Goal: Task Accomplishment & Management: Manage account settings

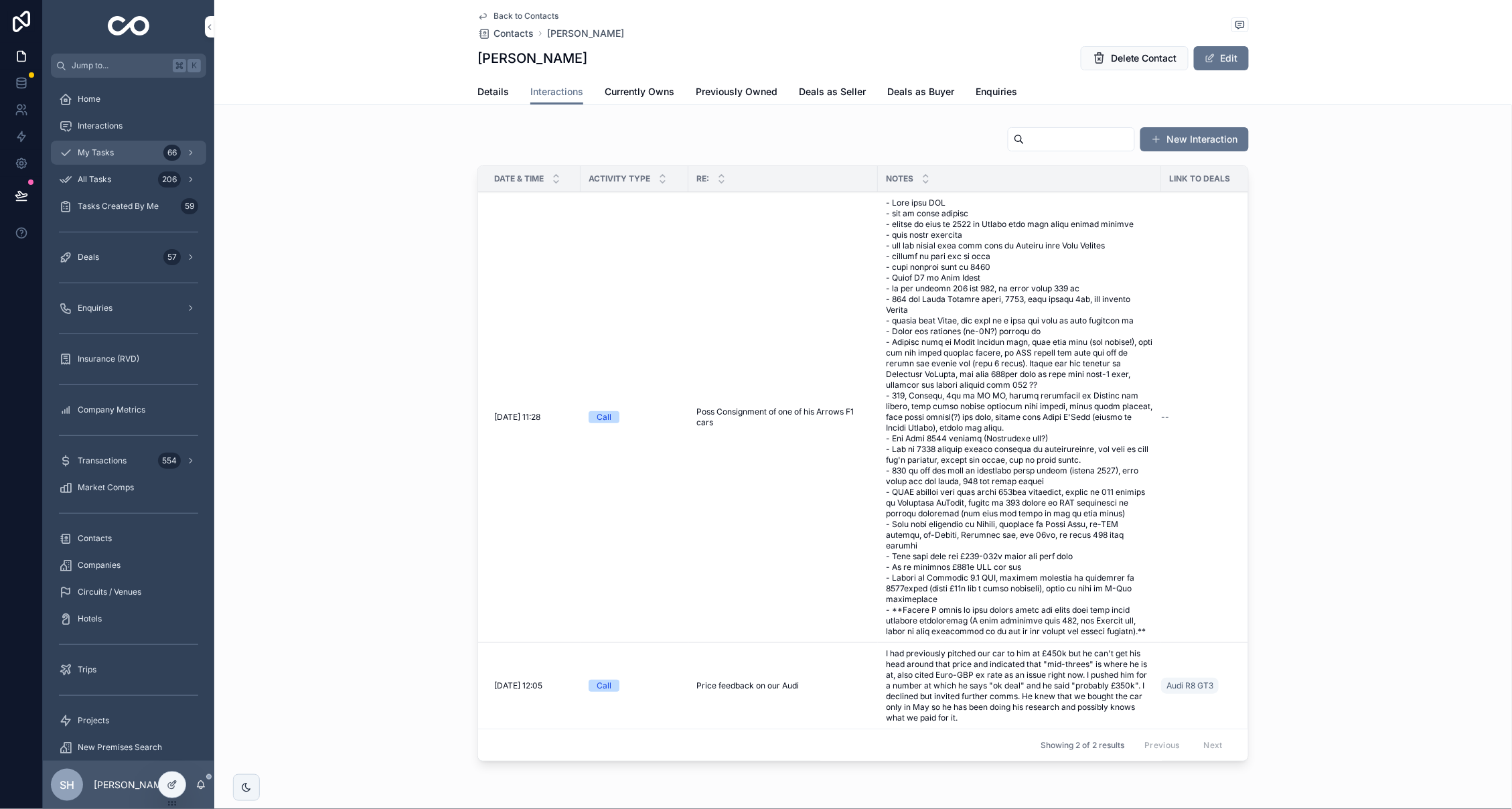
click at [110, 153] on span "My Tasks" at bounding box center [95, 153] width 36 height 11
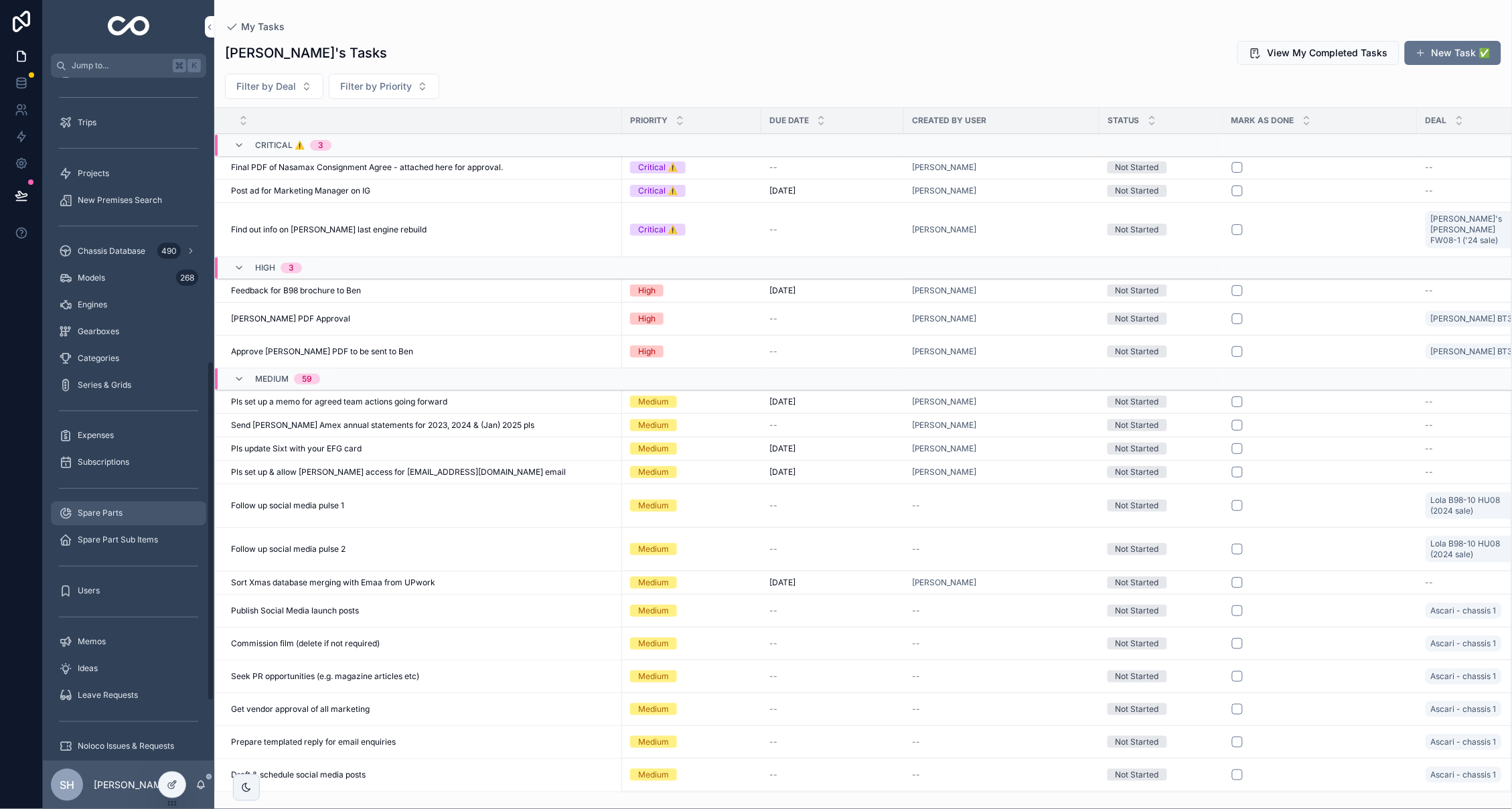
scroll to position [566, 0]
click at [95, 170] on link "Projects" at bounding box center [129, 181] width 155 height 24
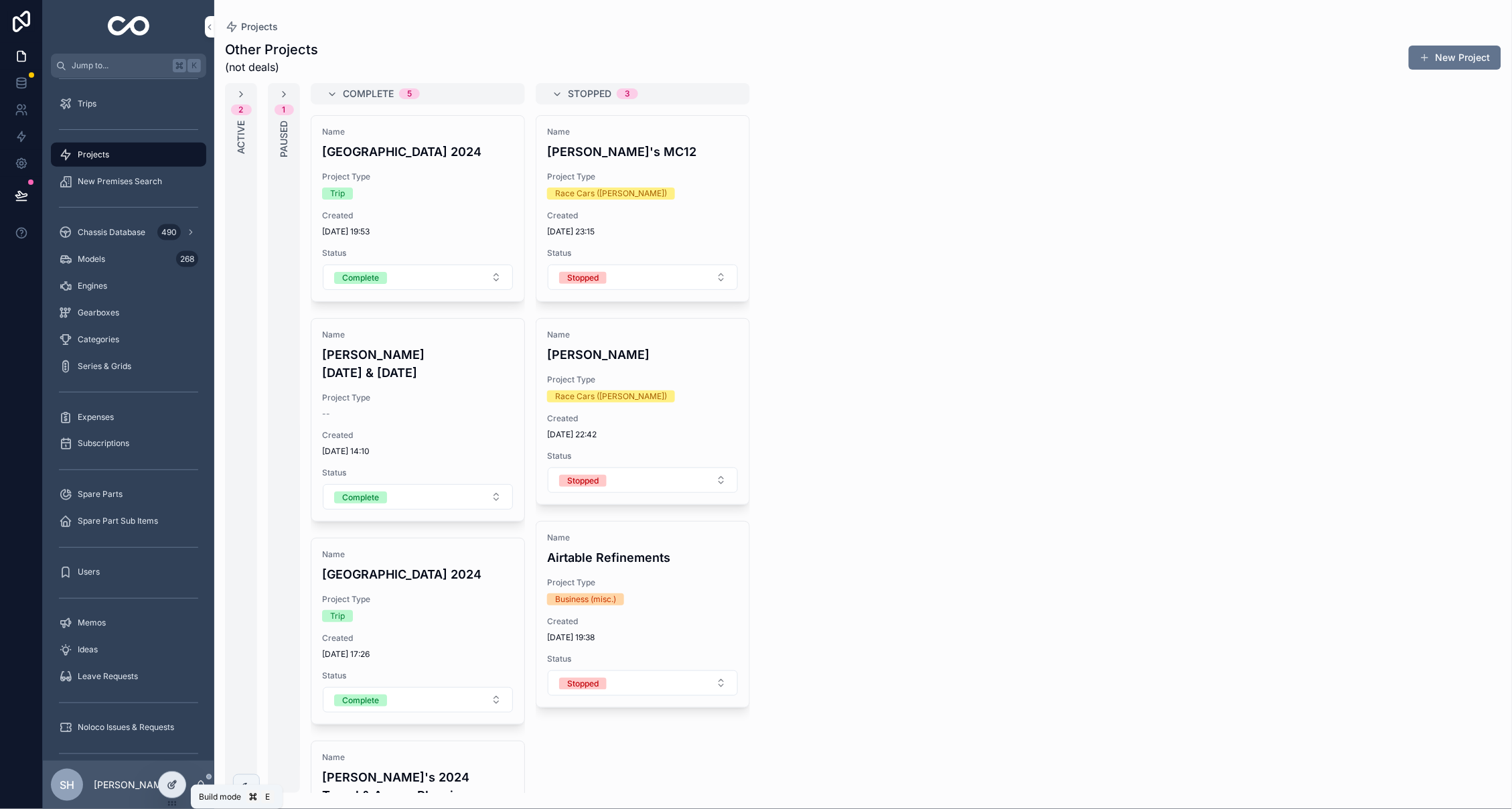
click at [172, 782] on icon at bounding box center [172, 785] width 11 height 11
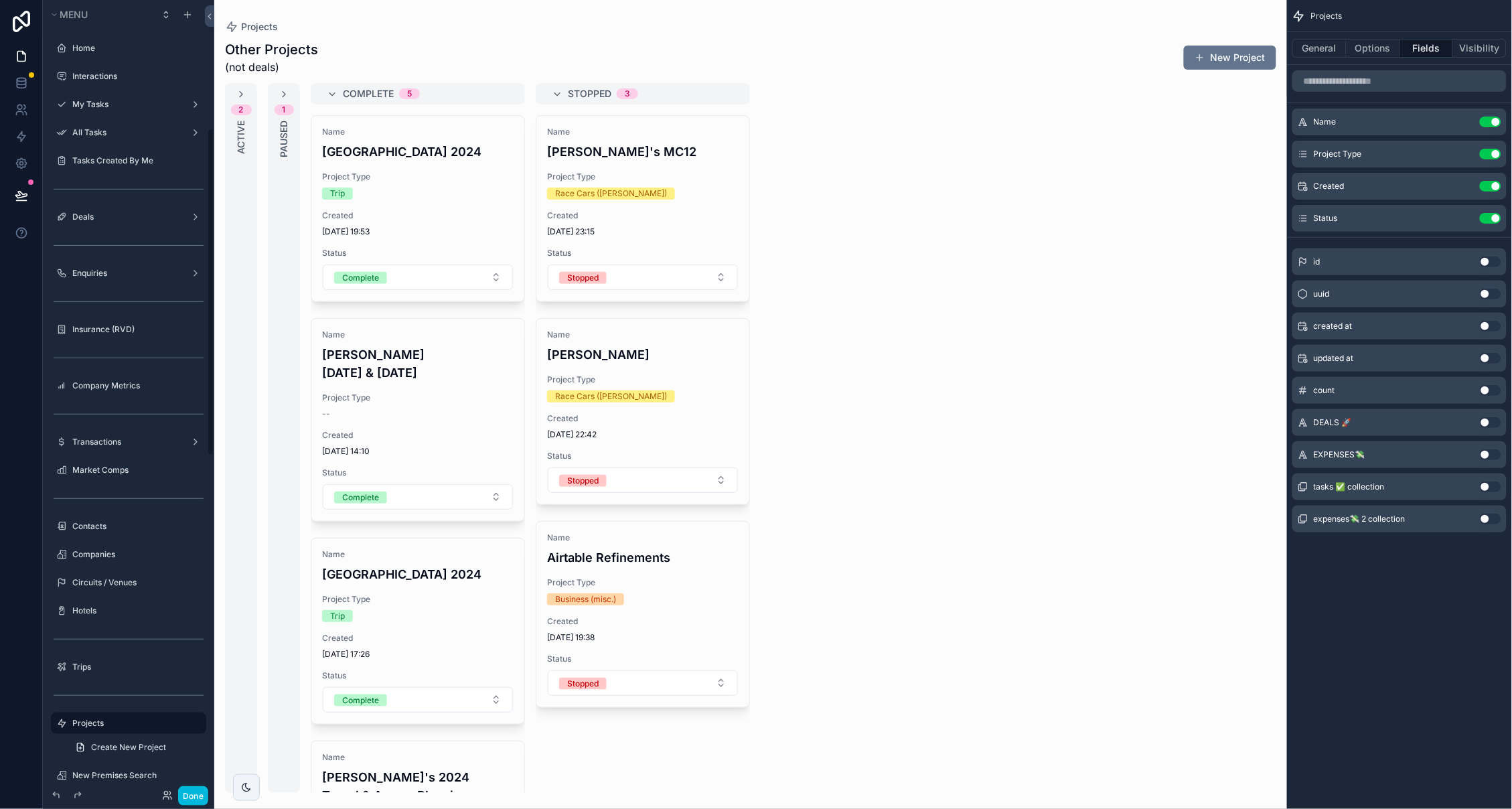
scroll to position [311, 0]
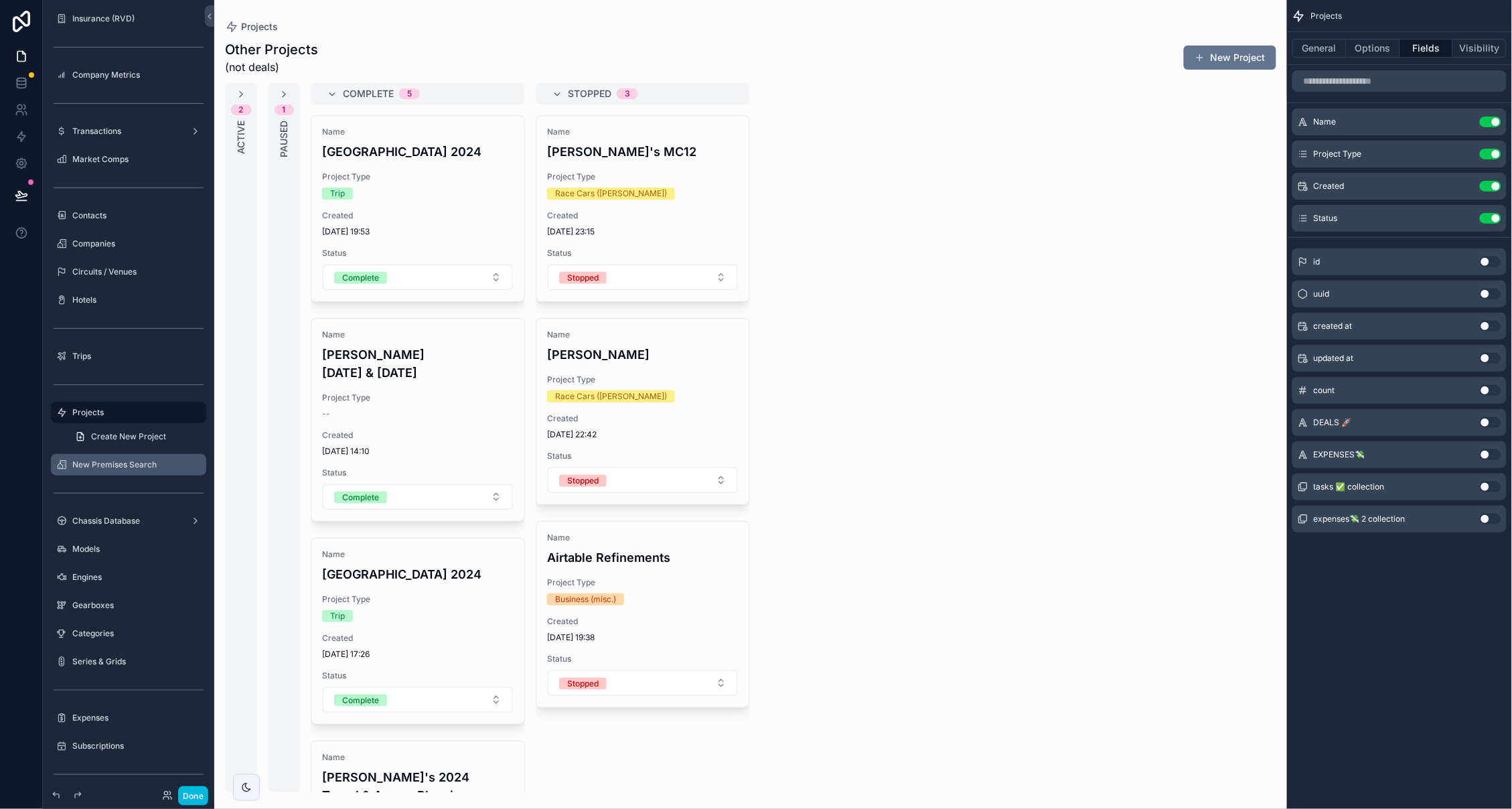
click at [0, 0] on div "scrollable content" at bounding box center [0, 0] width 0 height 0
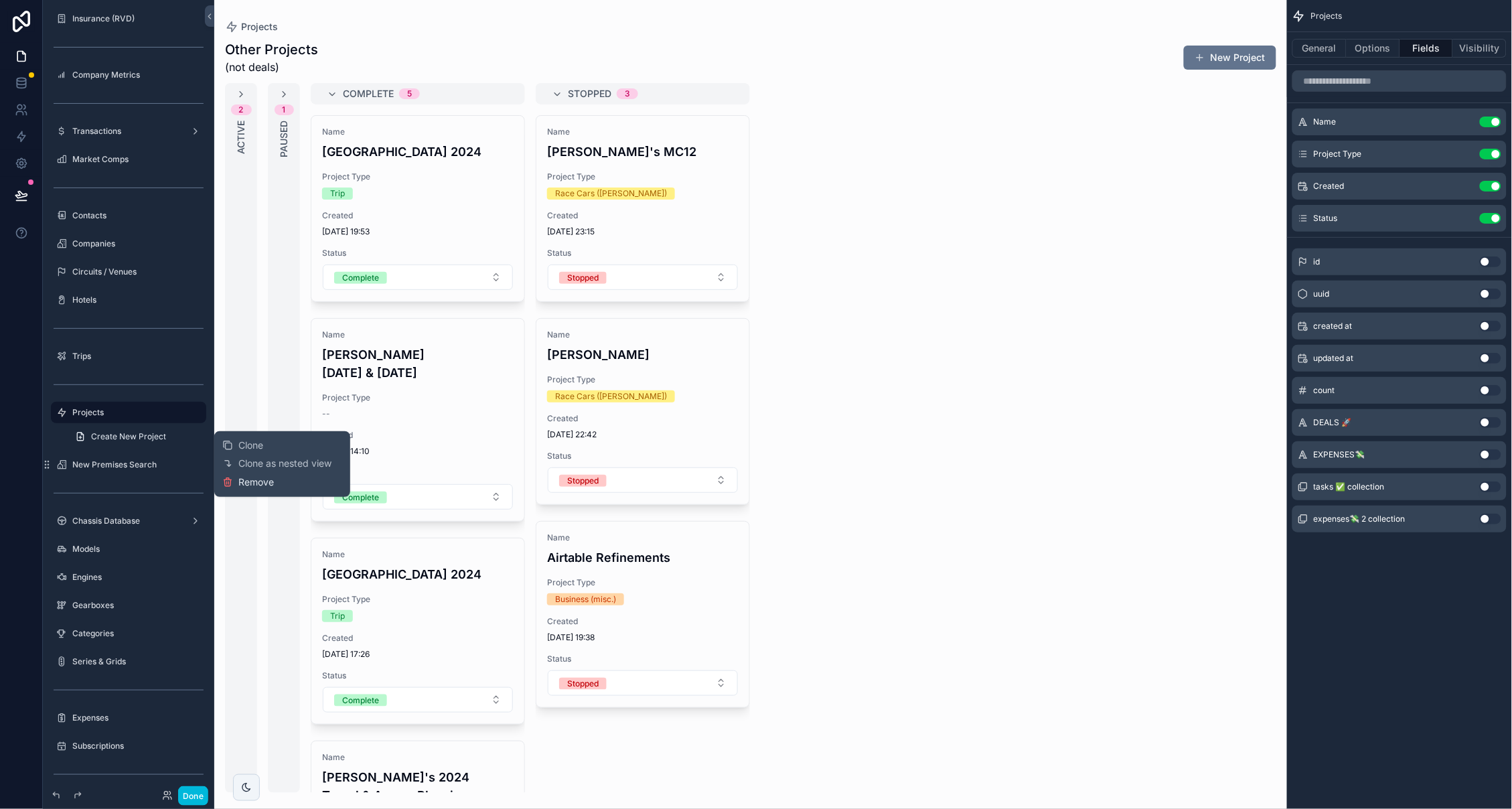
click at [254, 484] on span "Remove" at bounding box center [256, 482] width 35 height 14
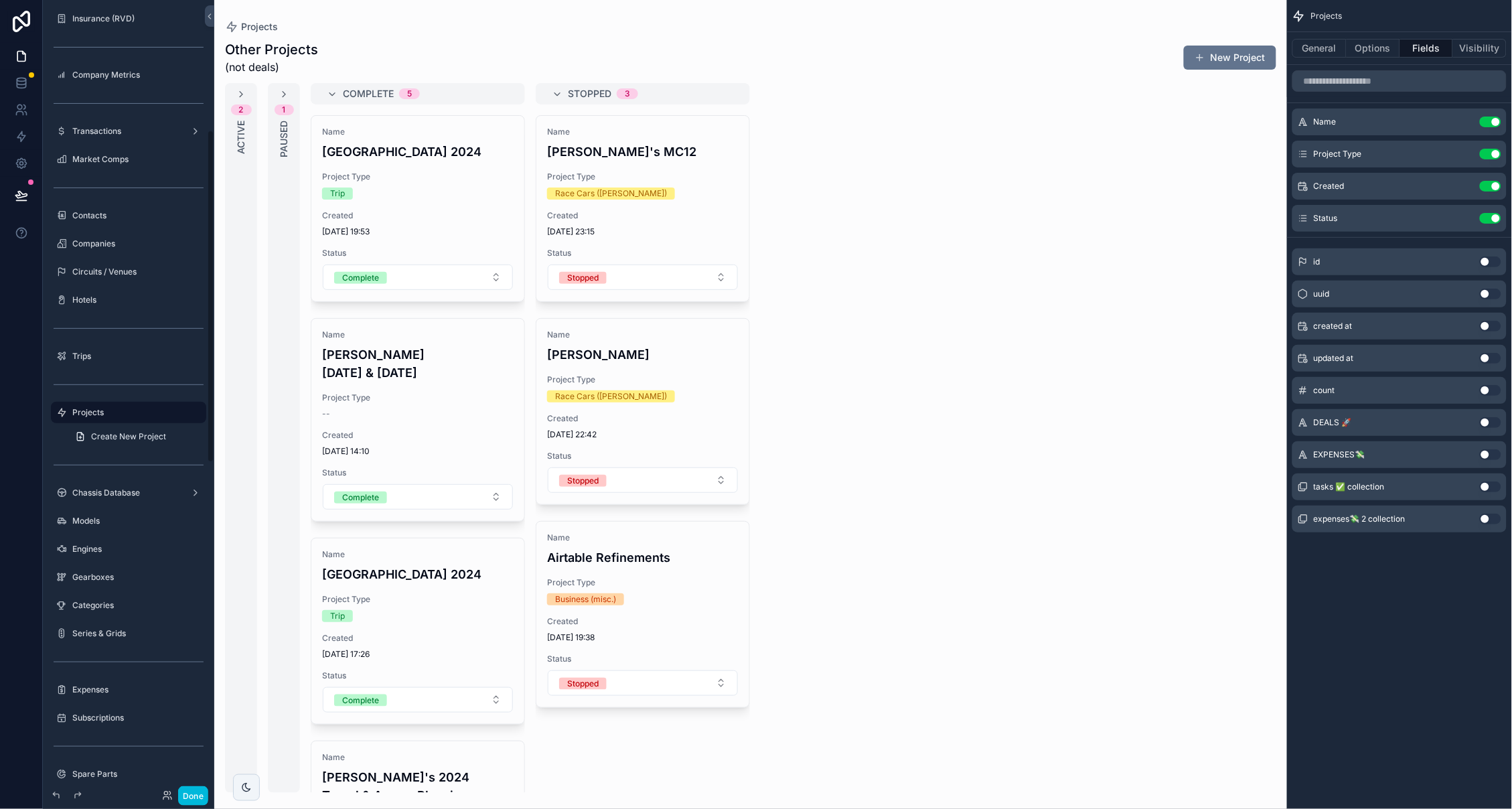
click at [242, 92] on div "scrollable content" at bounding box center [750, 404] width 1072 height 809
click at [240, 92] on icon "scrollable content" at bounding box center [241, 95] width 11 height 11
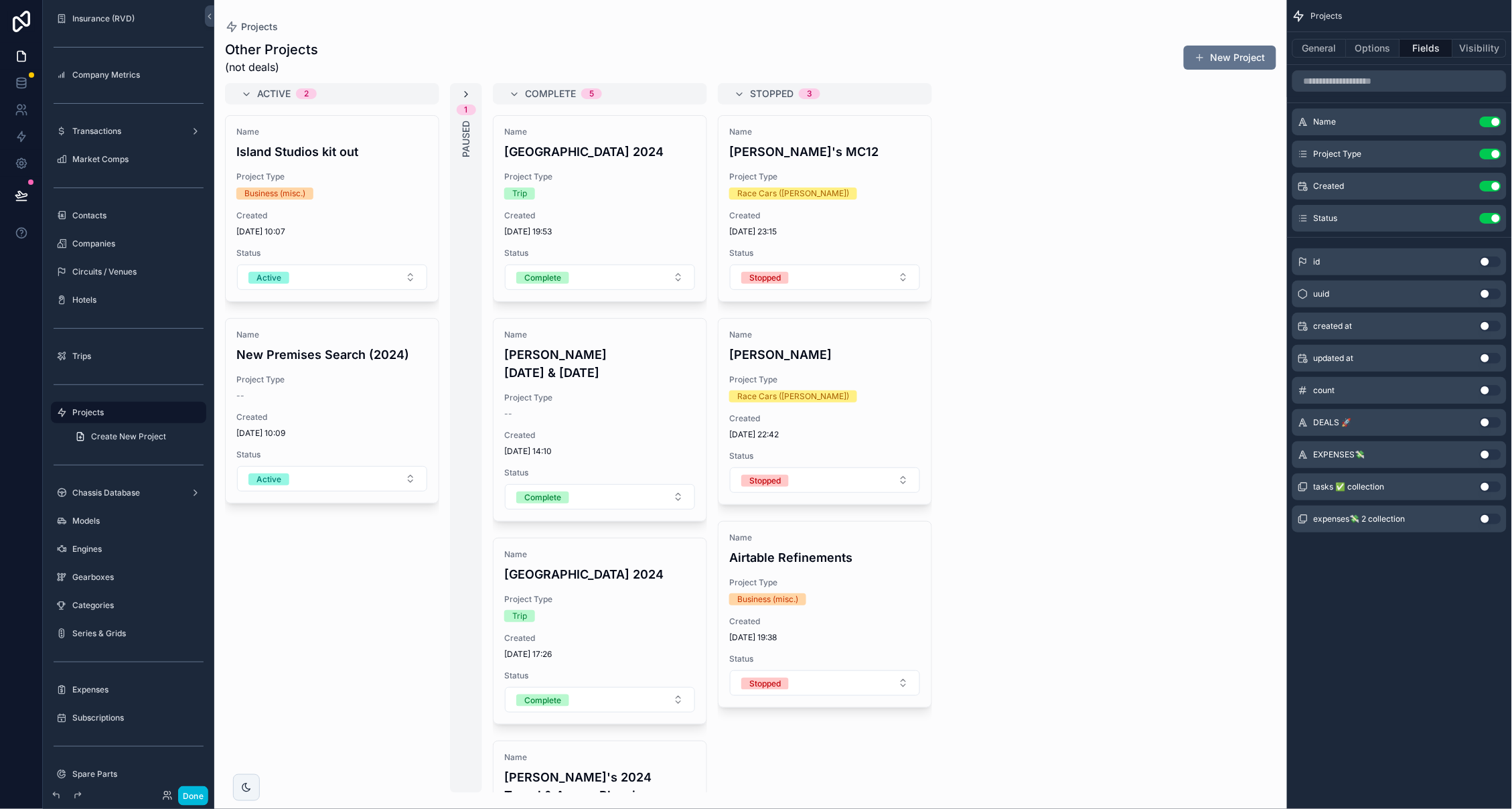
click at [463, 90] on icon "scrollable content" at bounding box center [466, 95] width 11 height 11
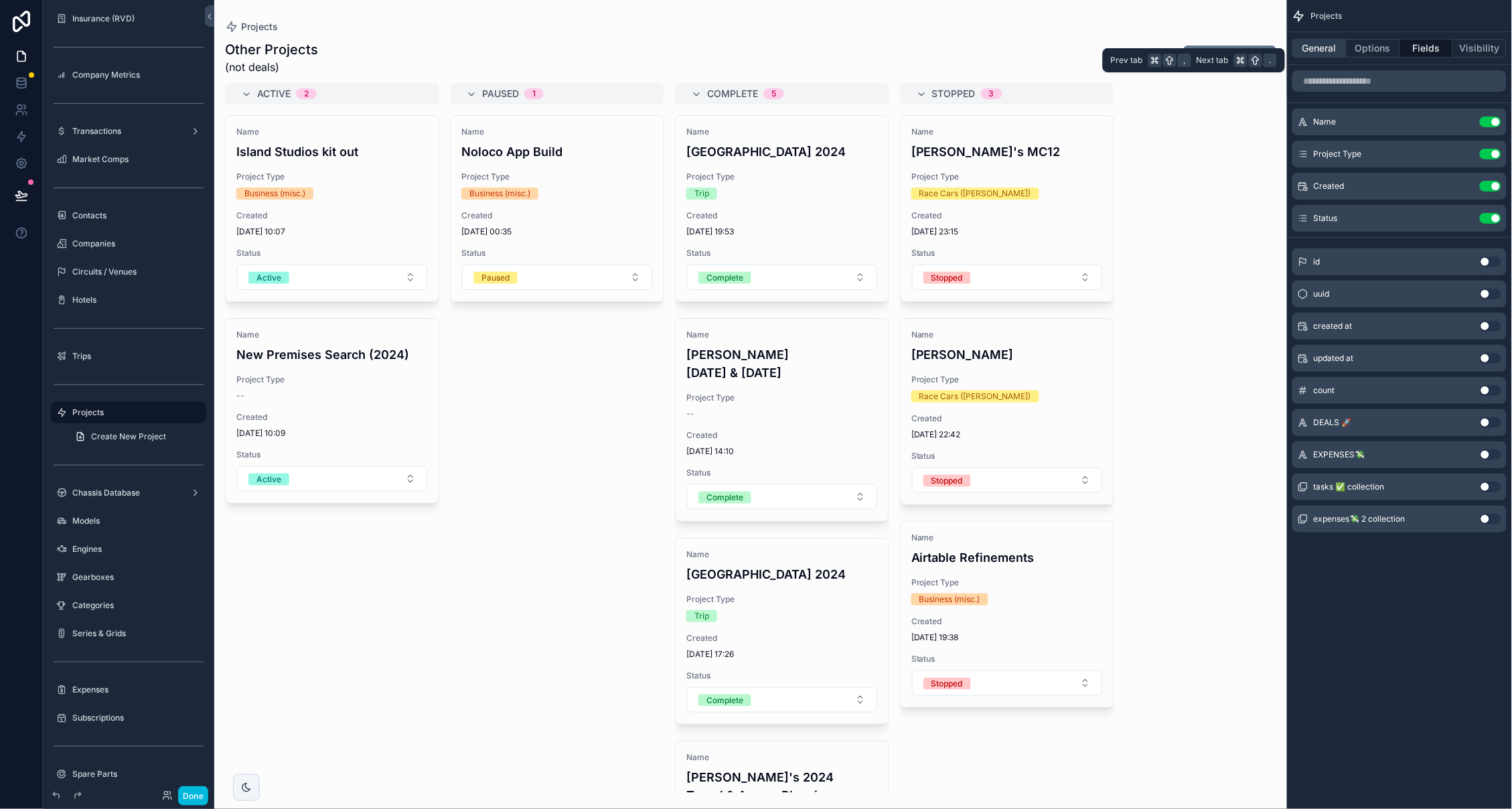
click at [1327, 48] on button "General" at bounding box center [1319, 48] width 54 height 19
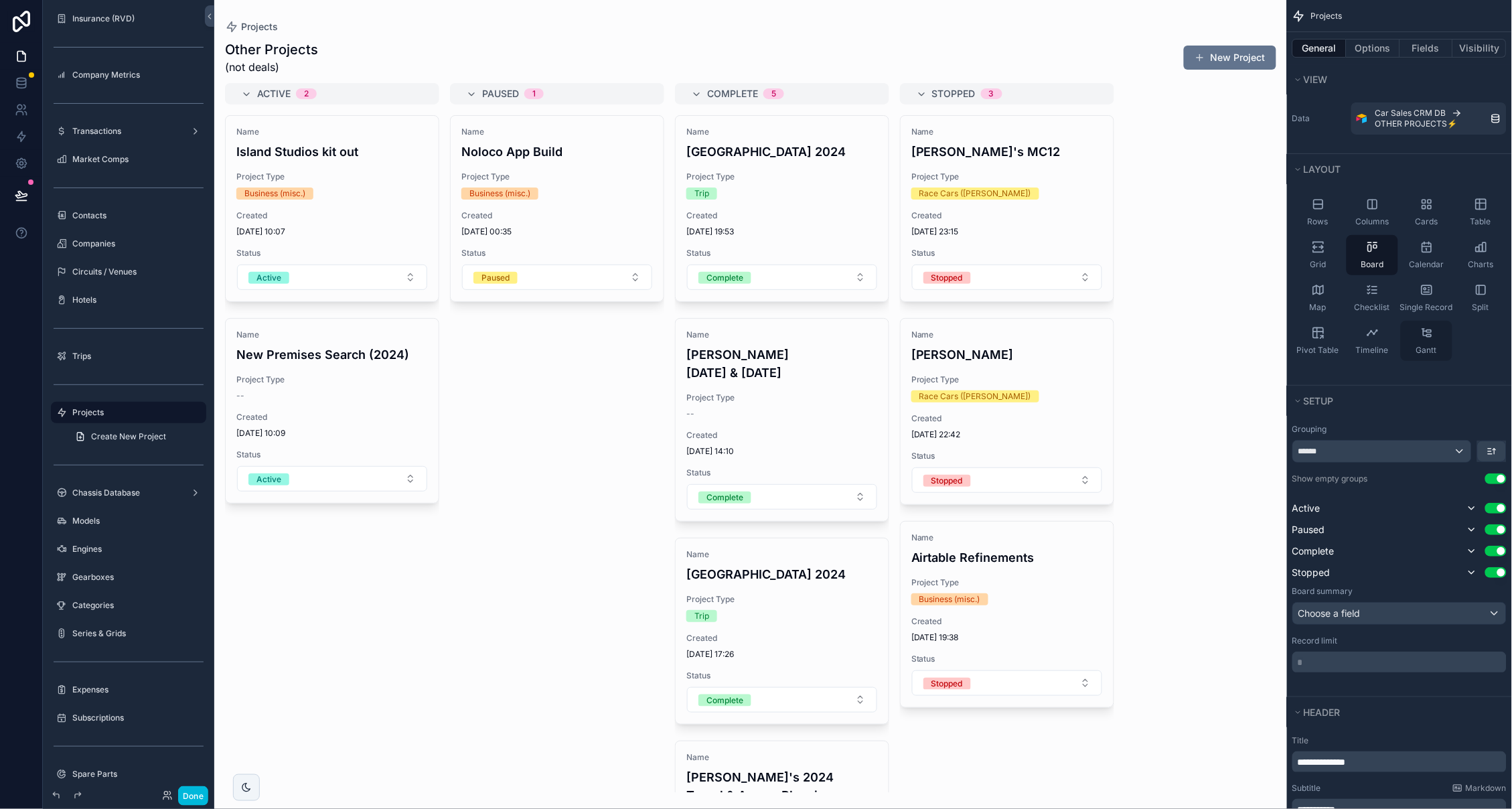
click at [1430, 338] on div "Gantt" at bounding box center [1426, 340] width 52 height 40
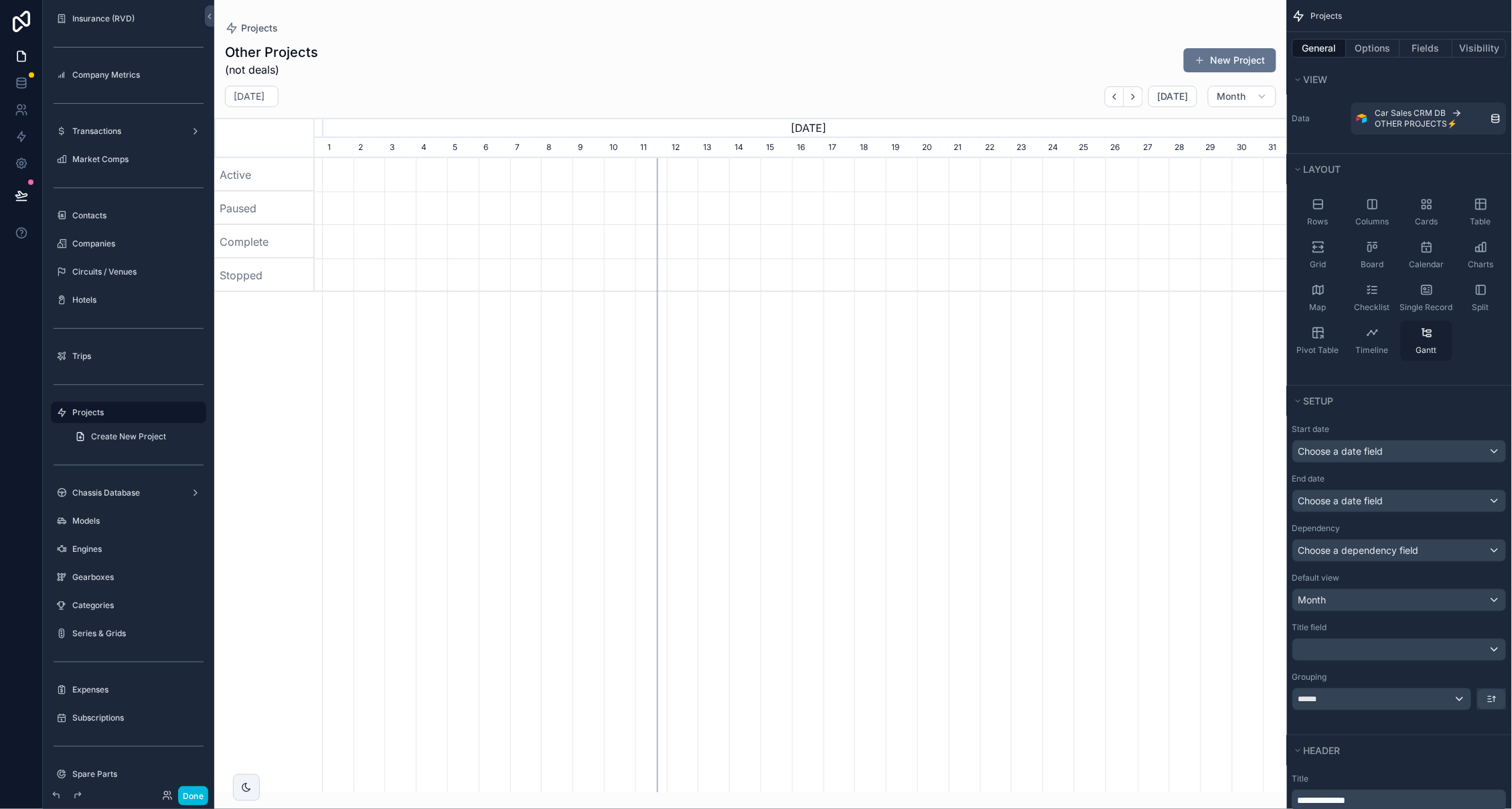
scroll to position [0, 972]
click at [1478, 211] on div "Table" at bounding box center [1481, 212] width 52 height 40
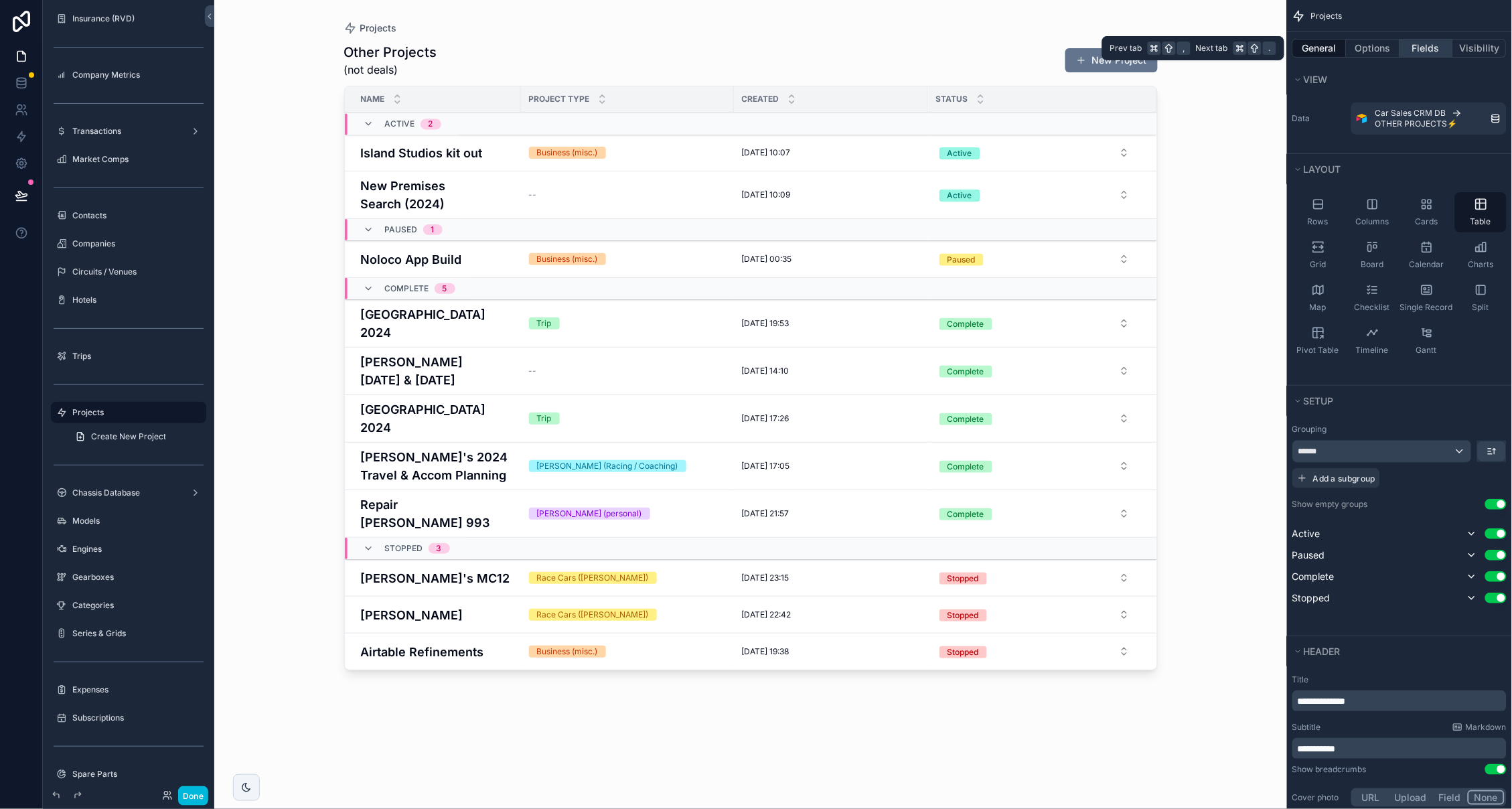
click at [1429, 52] on button "Fields" at bounding box center [1426, 48] width 54 height 19
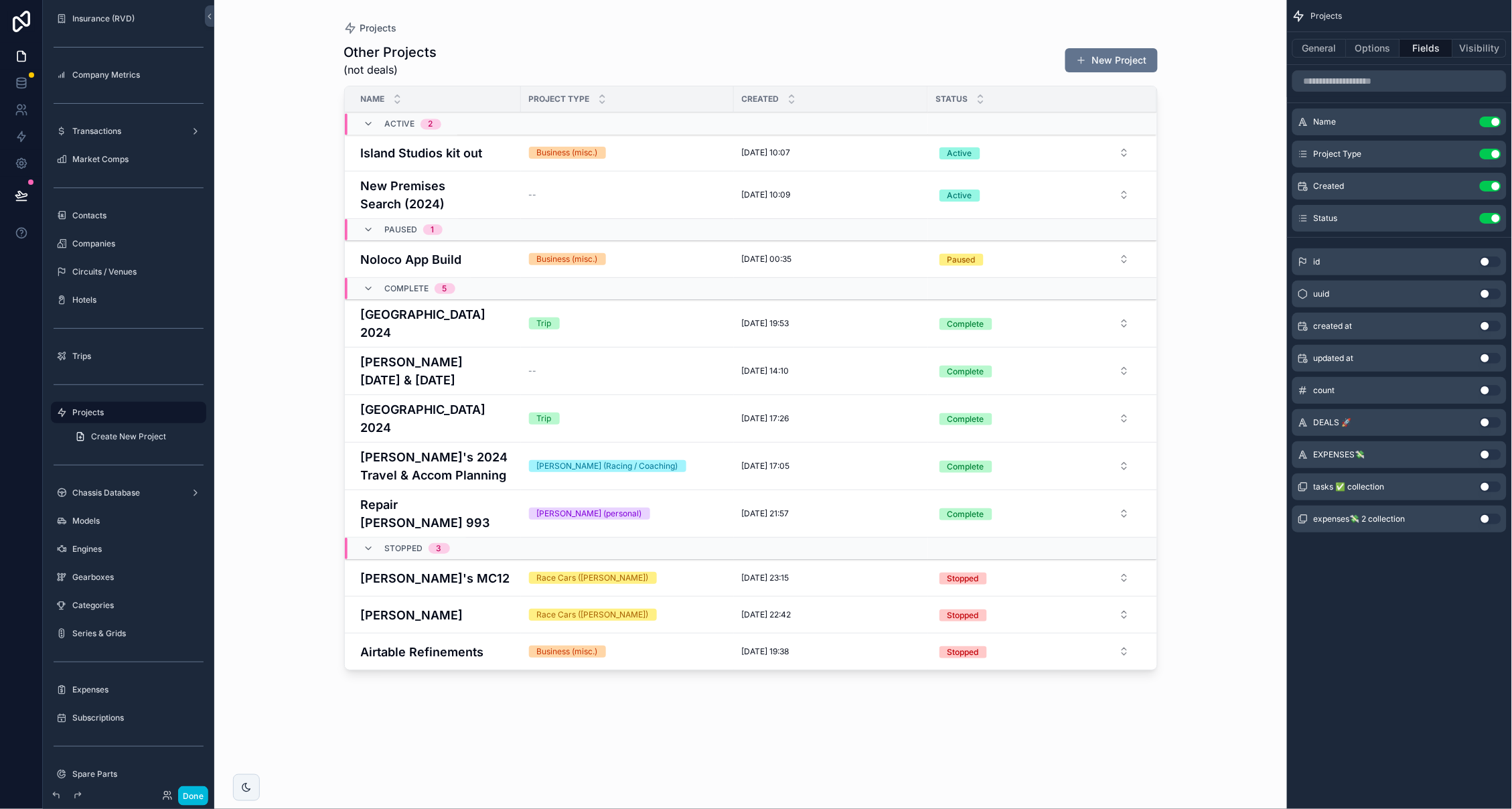
click at [0, 0] on icon "scrollable content" at bounding box center [0, 0] width 0 height 0
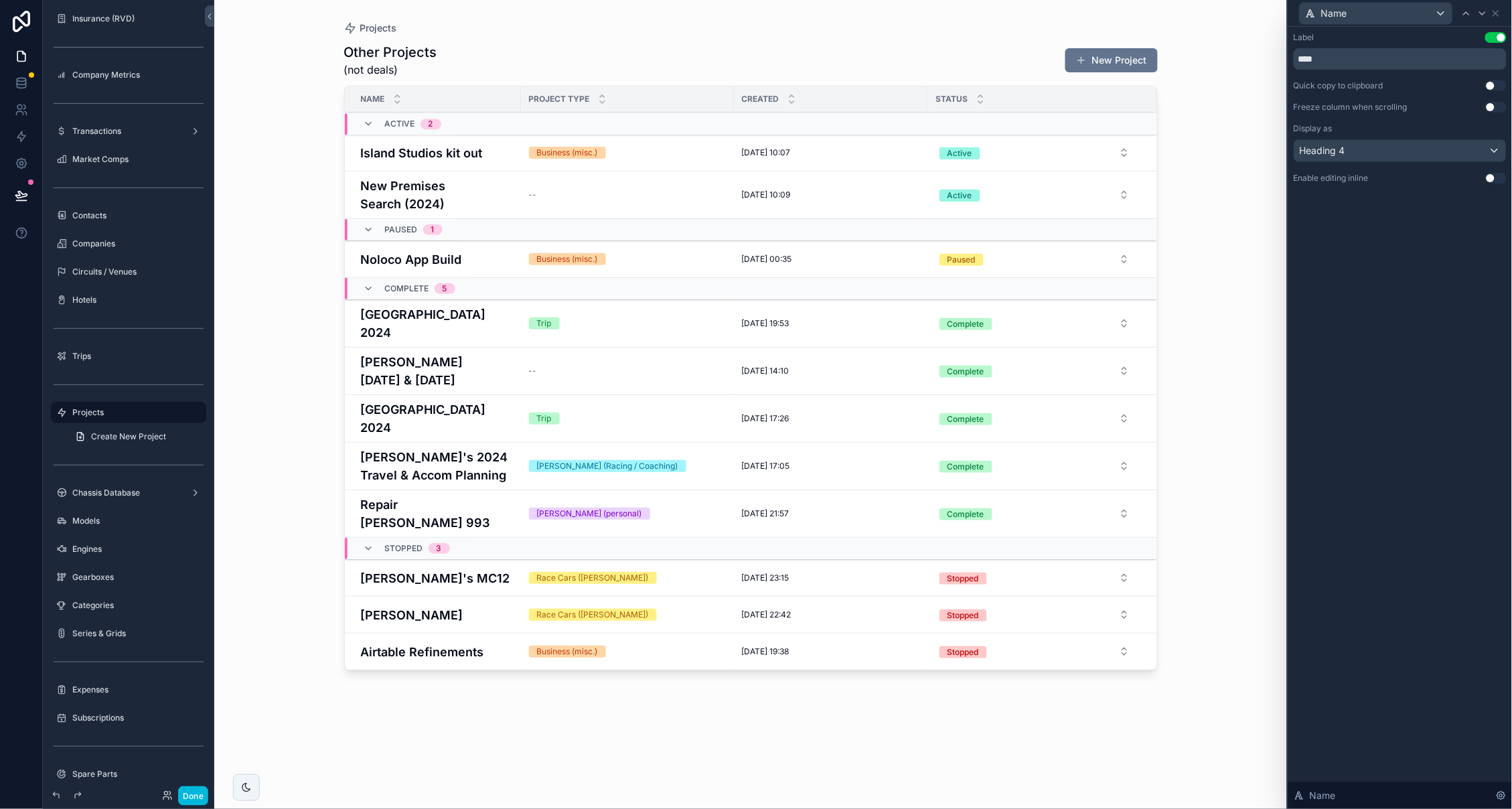
click at [1430, 155] on div "Heading 4" at bounding box center [1400, 150] width 212 height 21
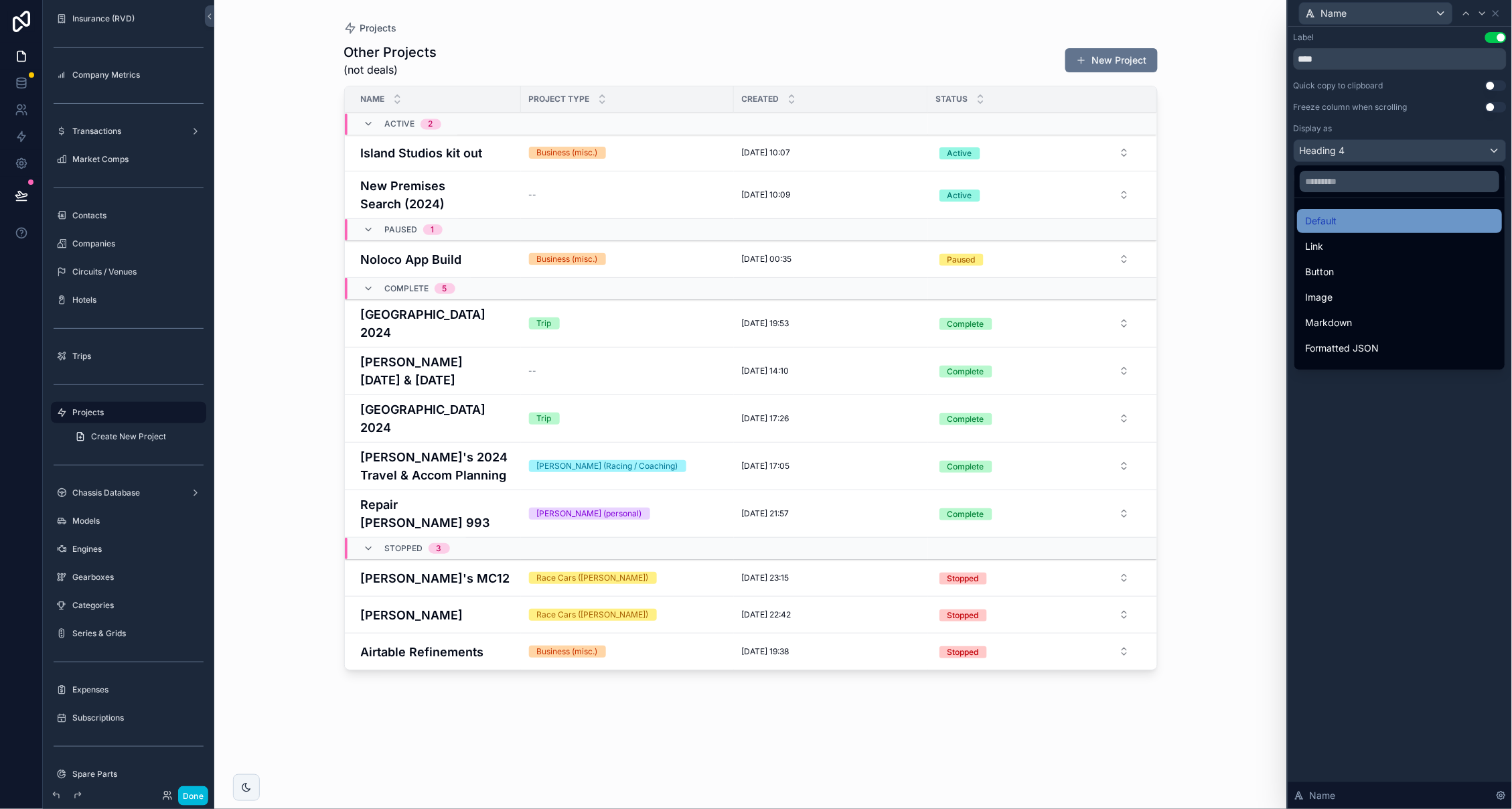
click at [1405, 214] on div "Default" at bounding box center [1400, 221] width 189 height 16
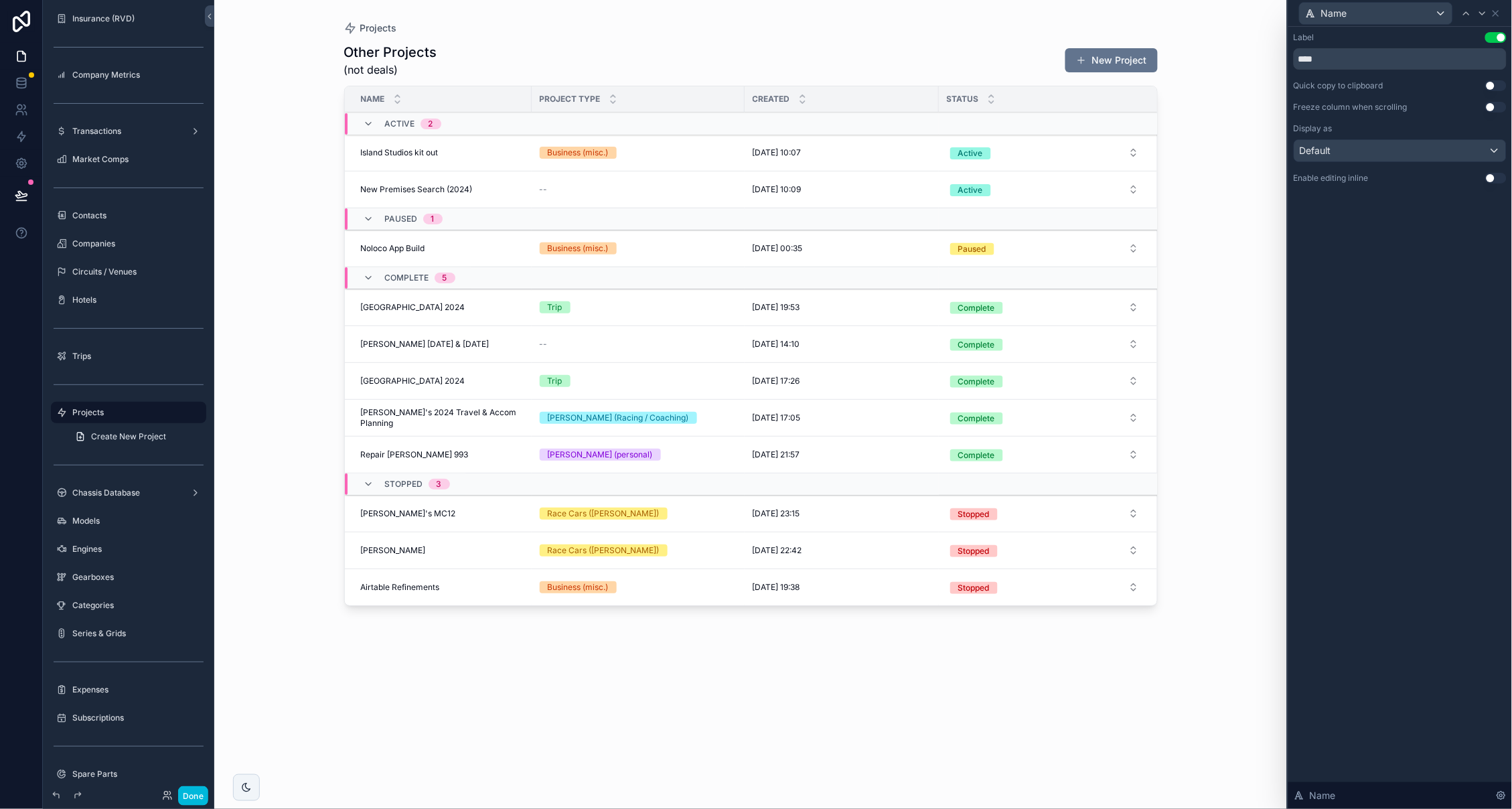
click at [1407, 150] on div "Default" at bounding box center [1400, 150] width 212 height 21
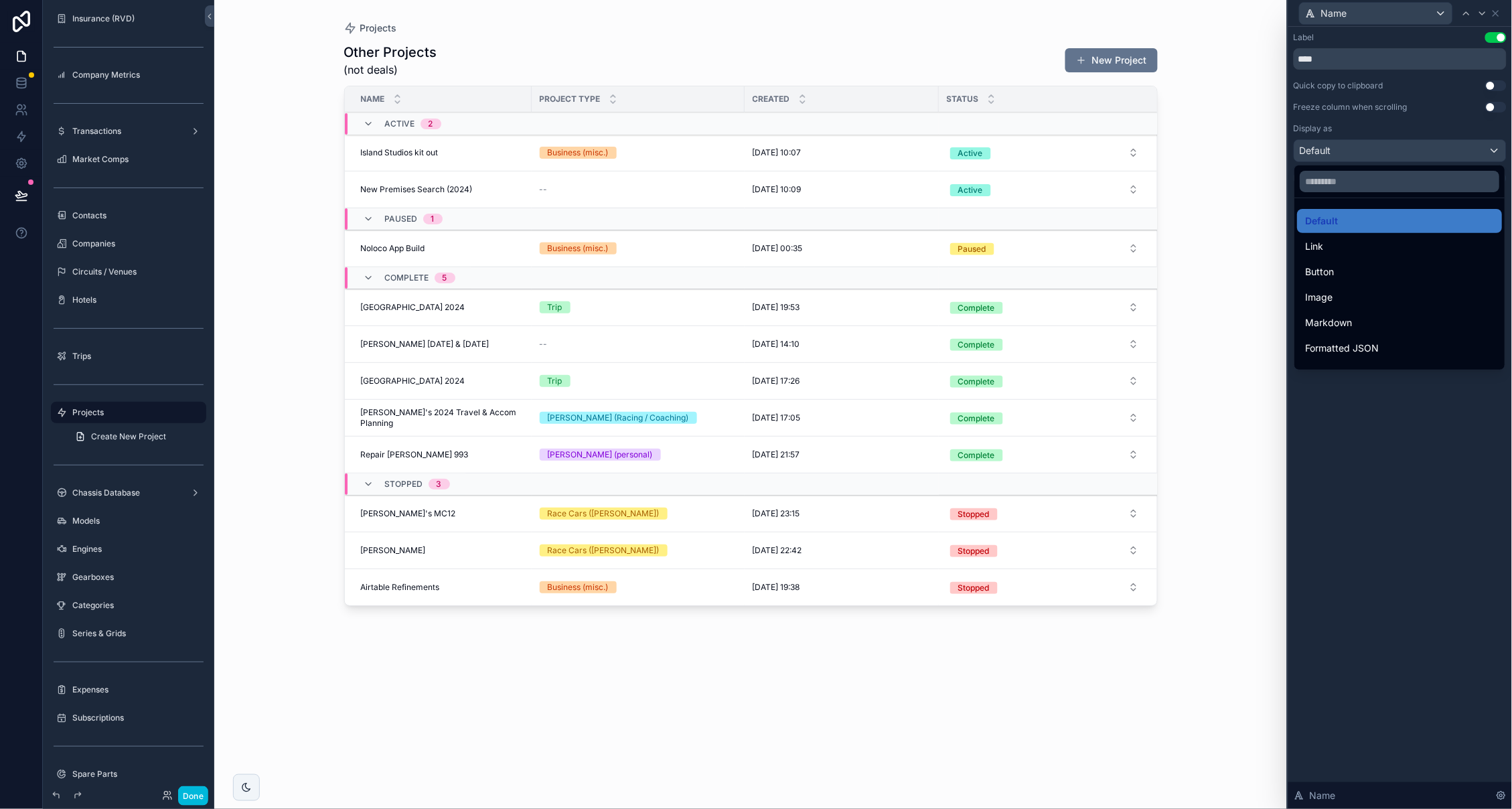
click at [1408, 126] on div at bounding box center [1400, 404] width 223 height 809
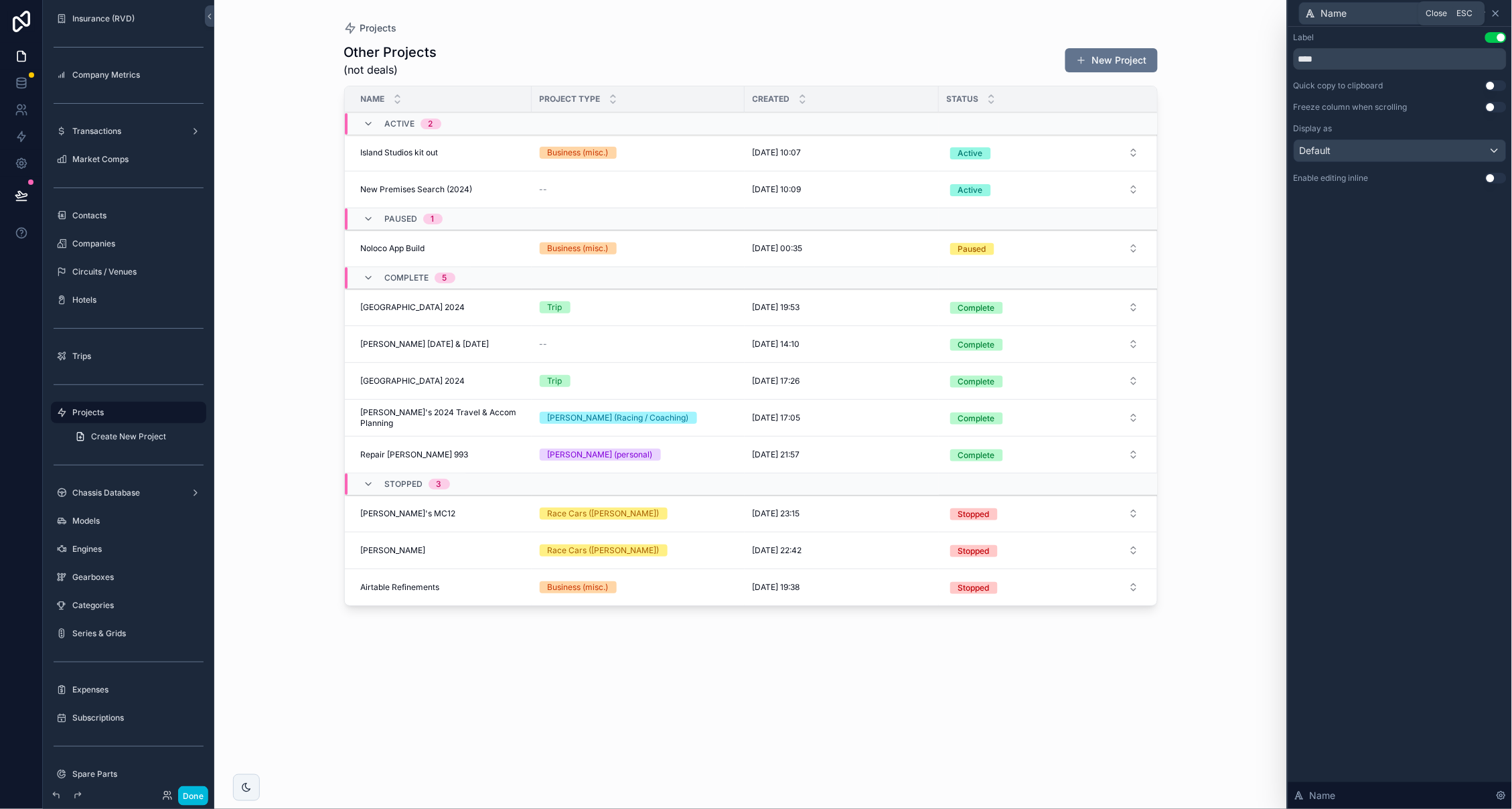
click at [1496, 15] on icon at bounding box center [1496, 14] width 11 height 11
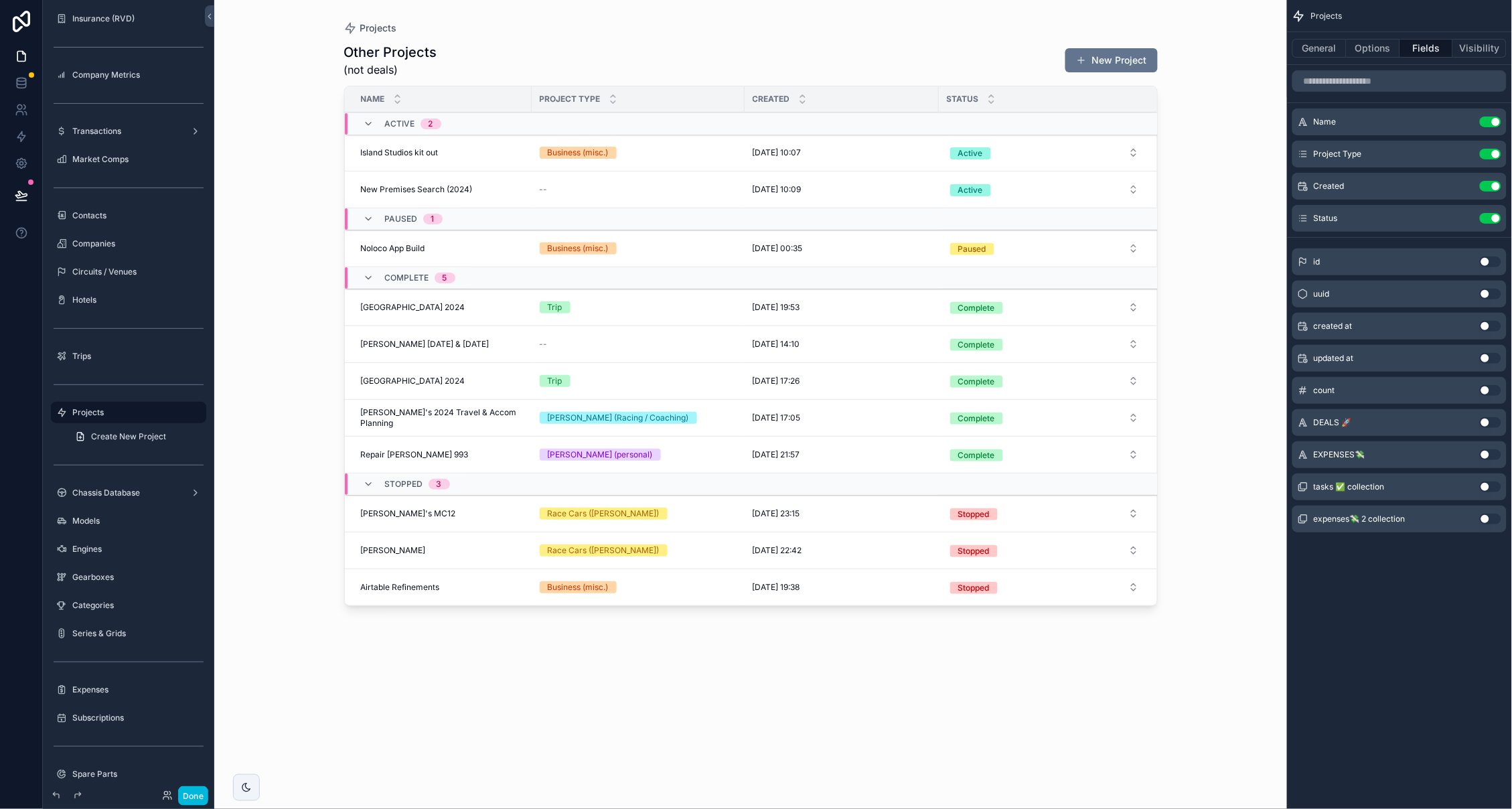
click at [1483, 154] on button "Use setting" at bounding box center [1490, 154] width 21 height 11
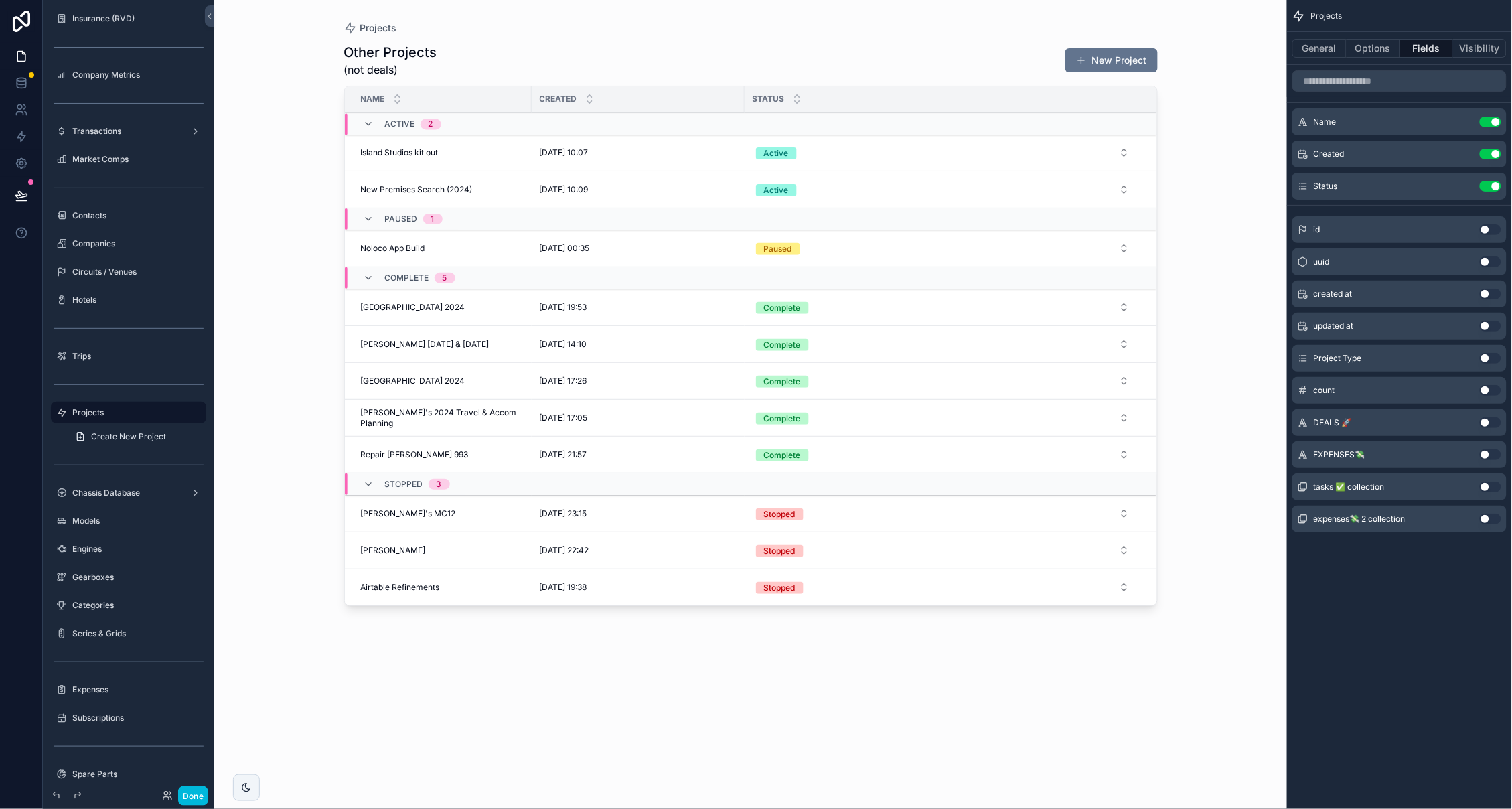
click at [1490, 486] on button "Use setting" at bounding box center [1490, 487] width 21 height 11
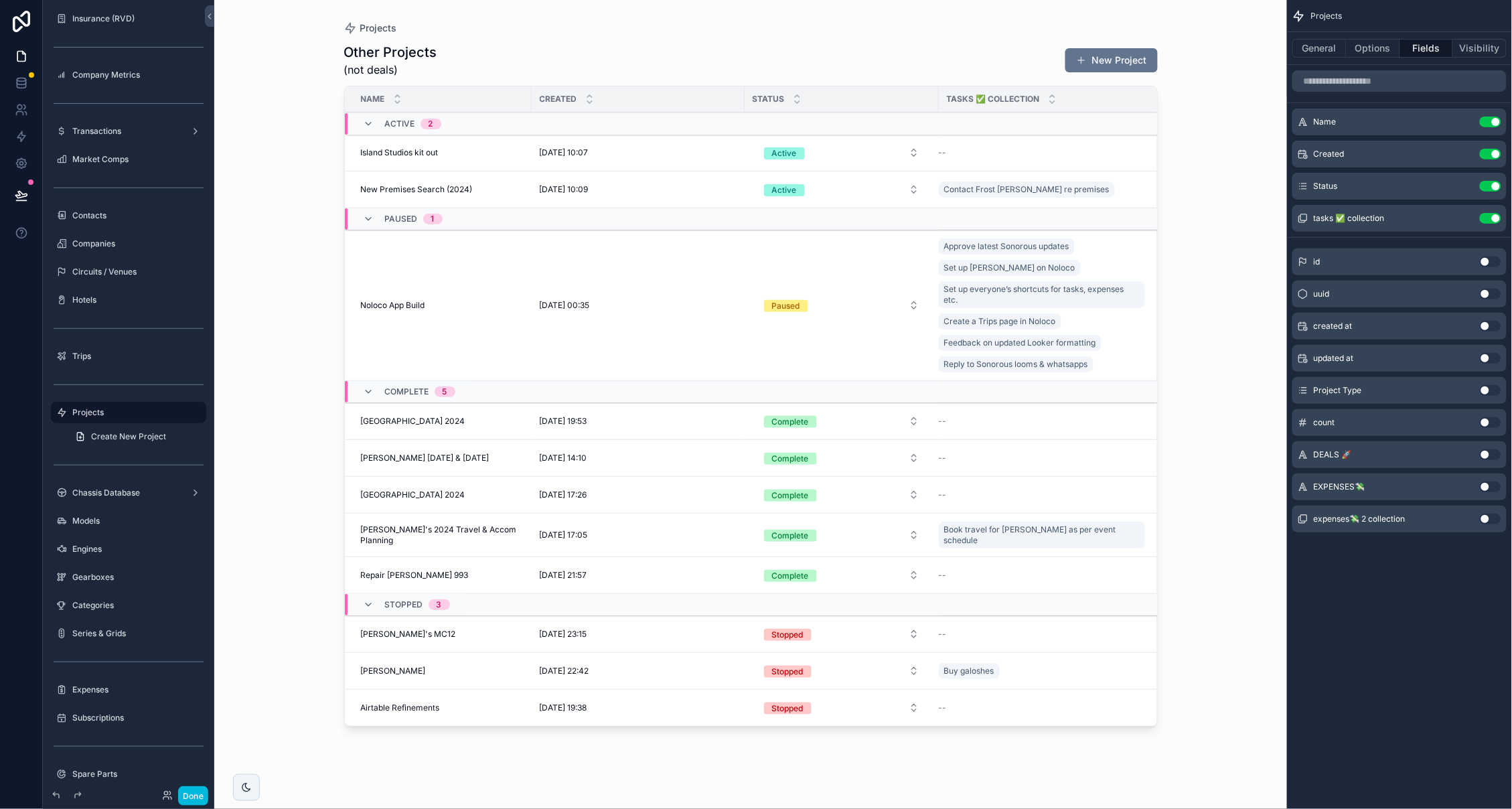
click at [0, 0] on icon "scrollable content" at bounding box center [0, 0] width 0 height 0
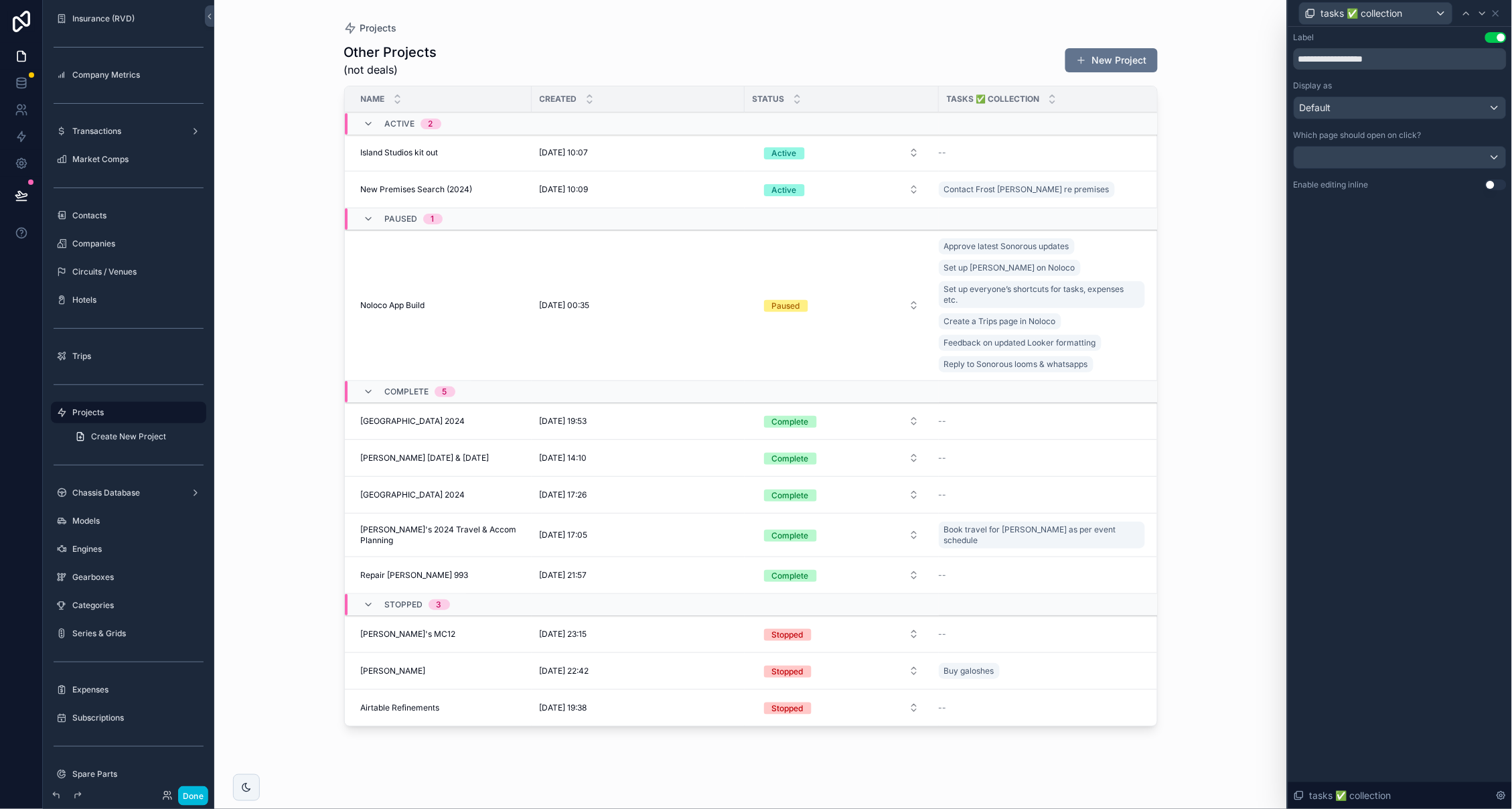
click at [1364, 101] on div "Default" at bounding box center [1400, 108] width 212 height 21
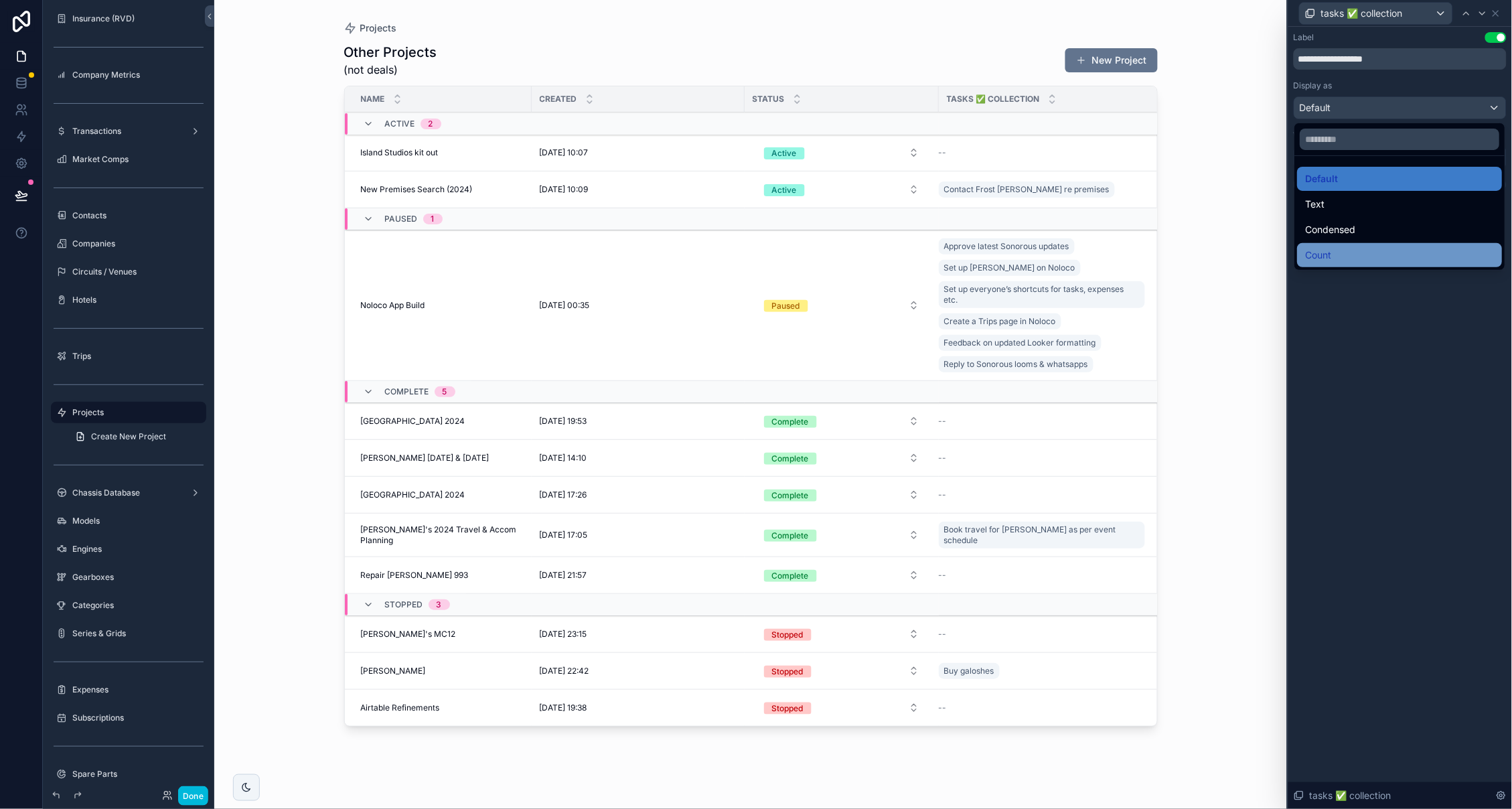
click at [1317, 249] on span "Count" at bounding box center [1319, 255] width 26 height 16
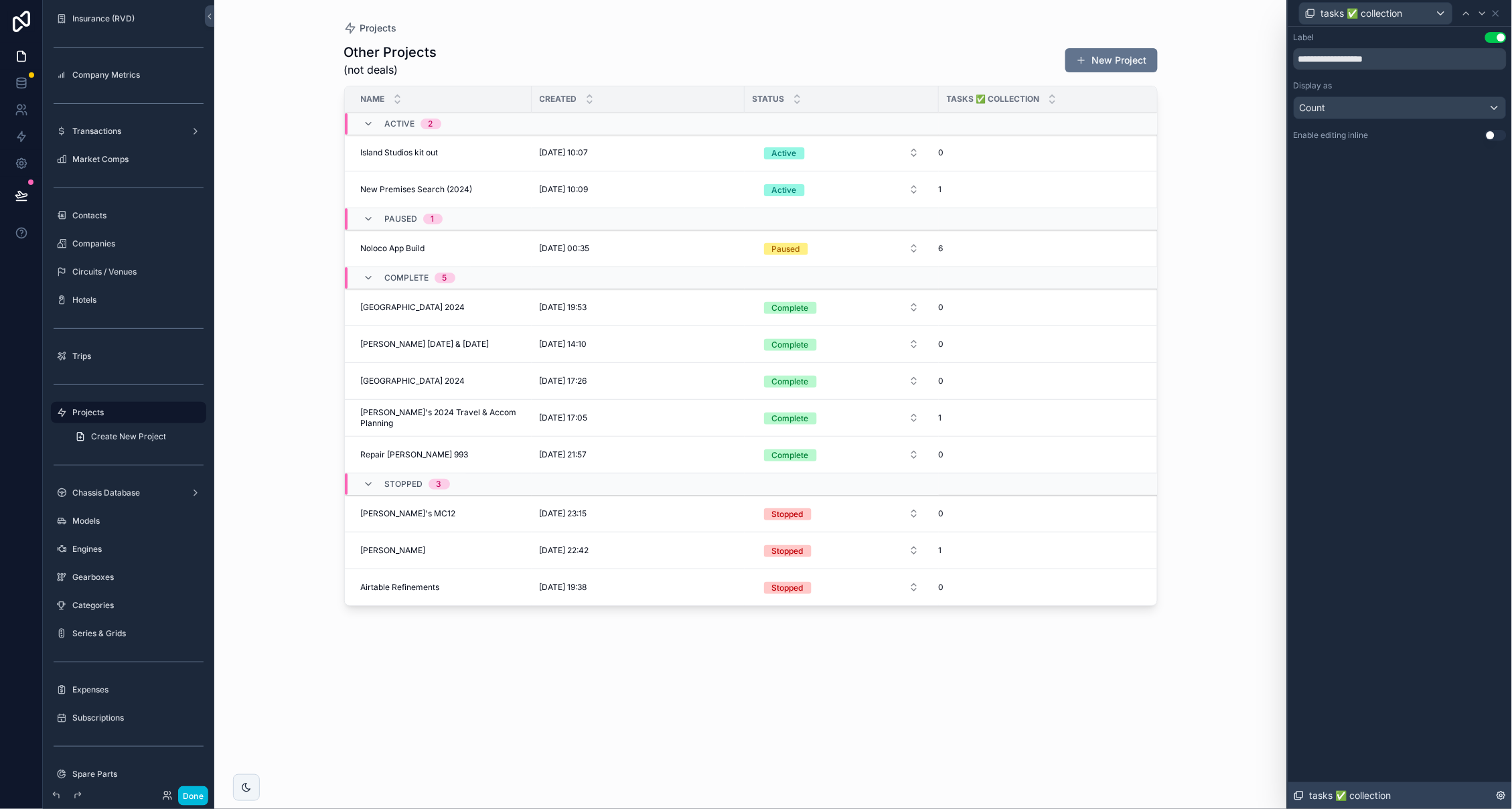
click at [1503, 795] on icon at bounding box center [1501, 795] width 11 height 11
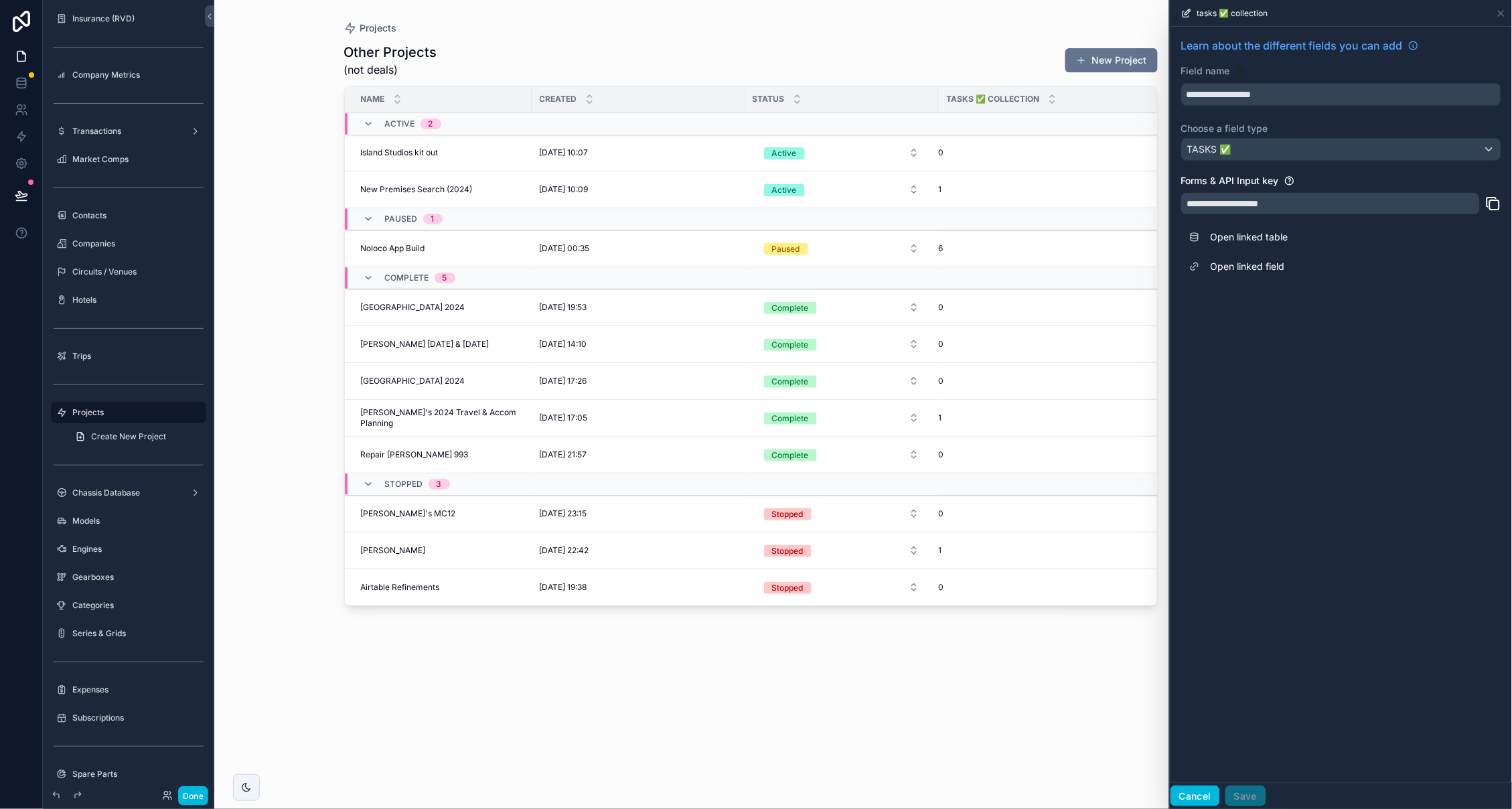
click at [1202, 795] on button "Cancel" at bounding box center [1195, 796] width 50 height 21
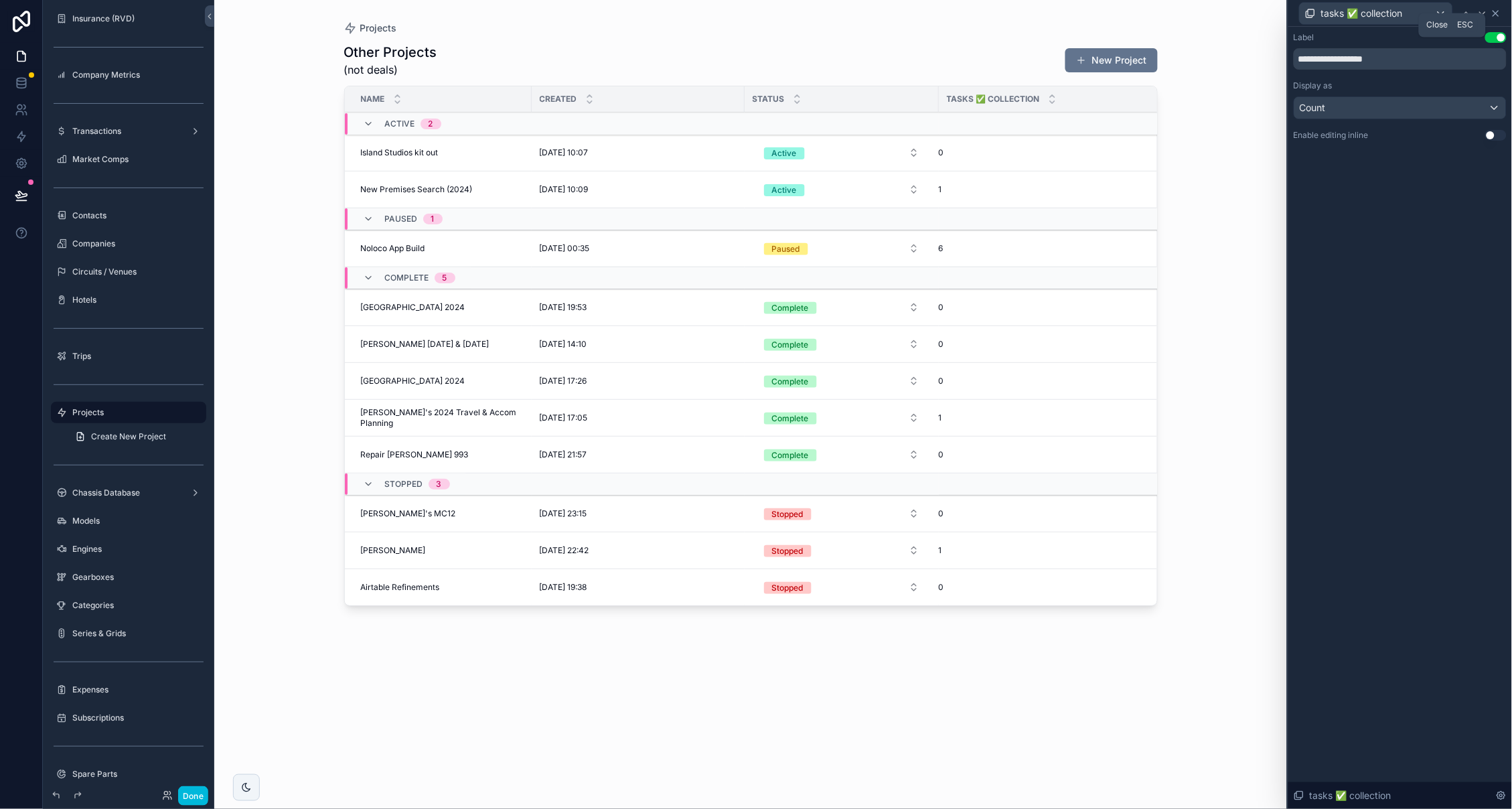
click at [1498, 12] on icon at bounding box center [1496, 14] width 11 height 11
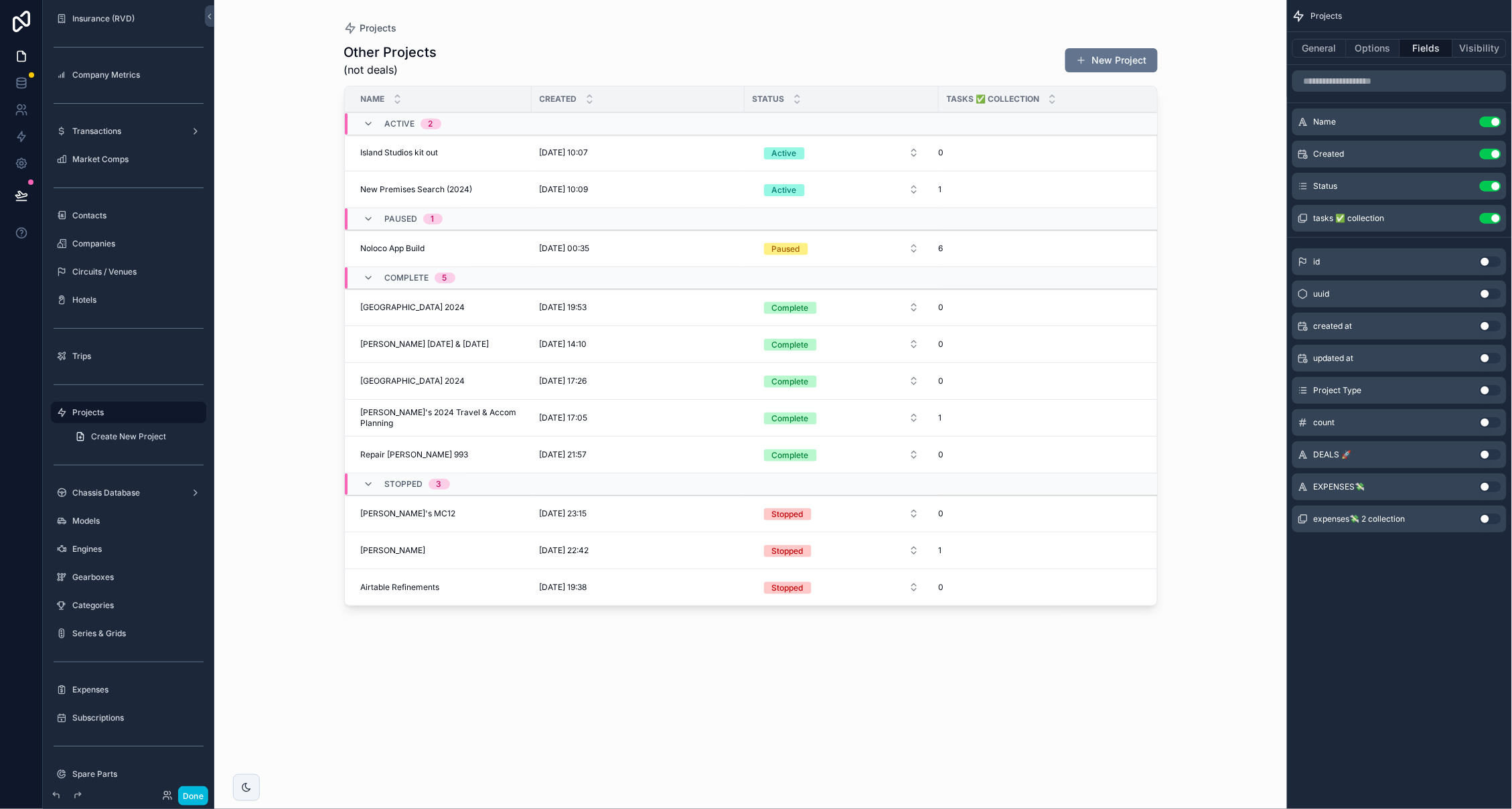
scroll to position [0, 0]
